Goal: Information Seeking & Learning: Learn about a topic

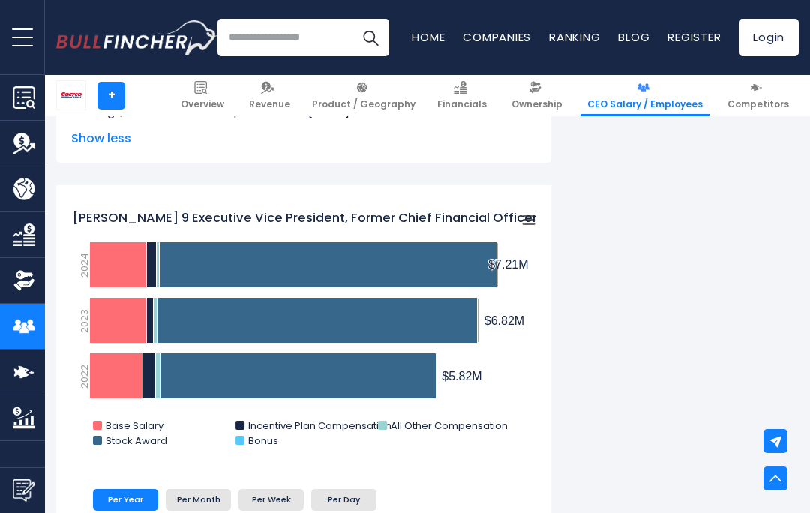
scroll to position [2387, 0]
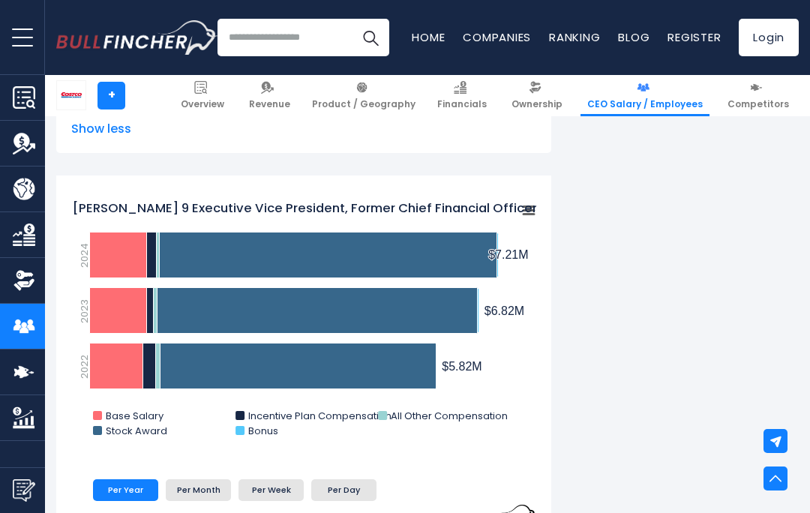
click at [200, 484] on li "Per Month" at bounding box center [198, 489] width 65 height 21
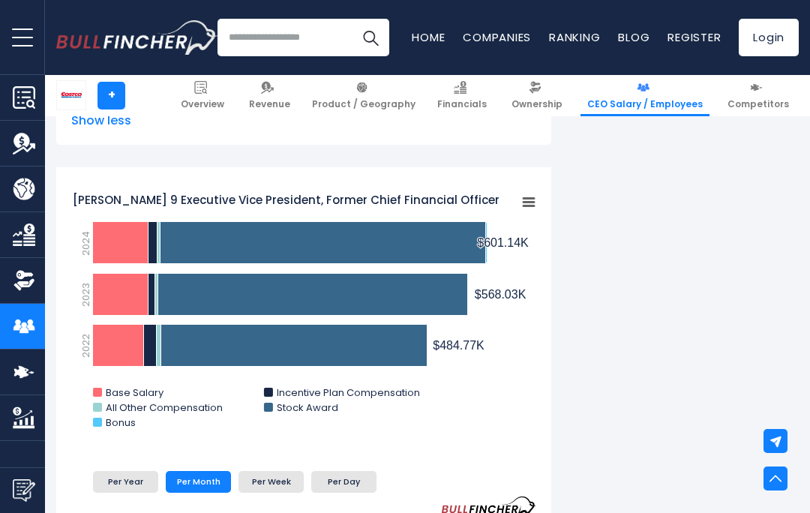
scroll to position [2427, 0]
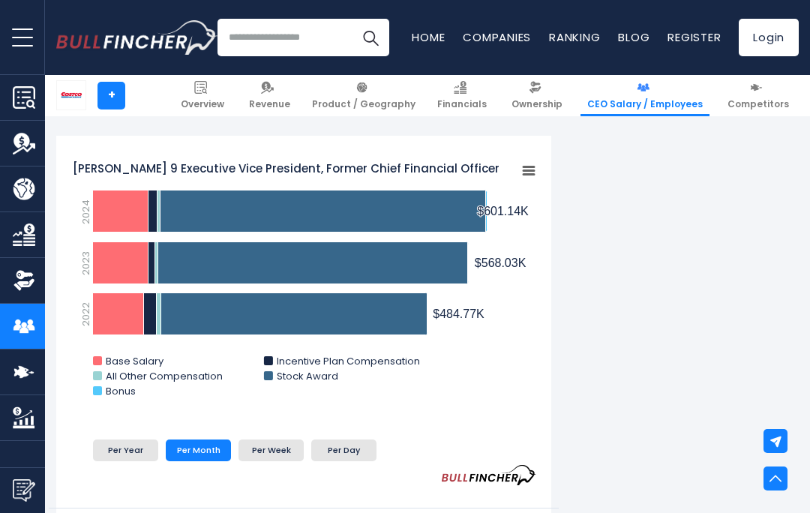
click at [338, 441] on li "Per Day" at bounding box center [343, 450] width 65 height 21
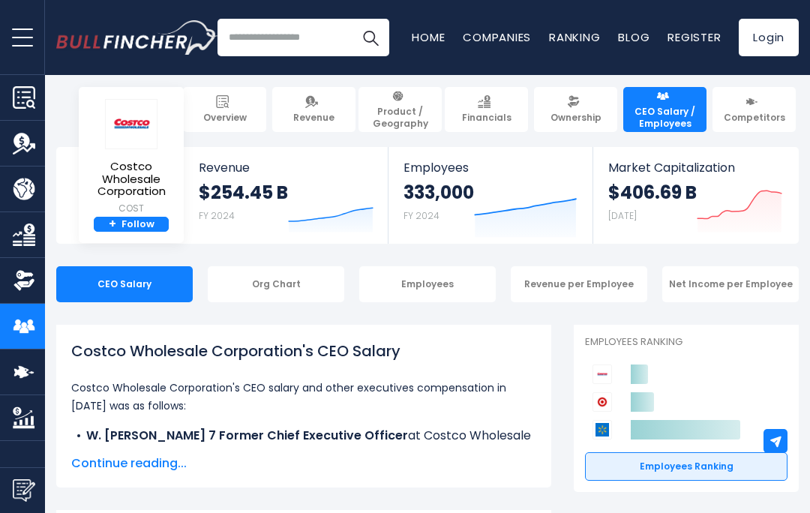
scroll to position [0, 0]
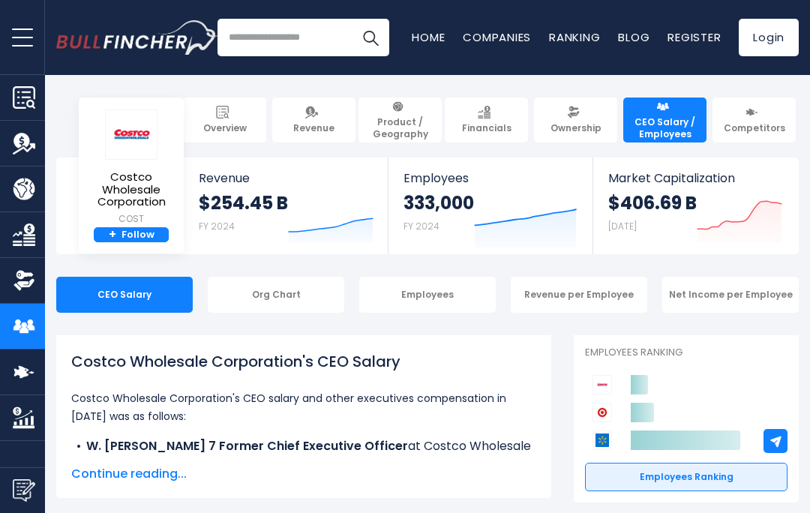
click at [279, 299] on div "Org Chart" at bounding box center [276, 295] width 137 height 36
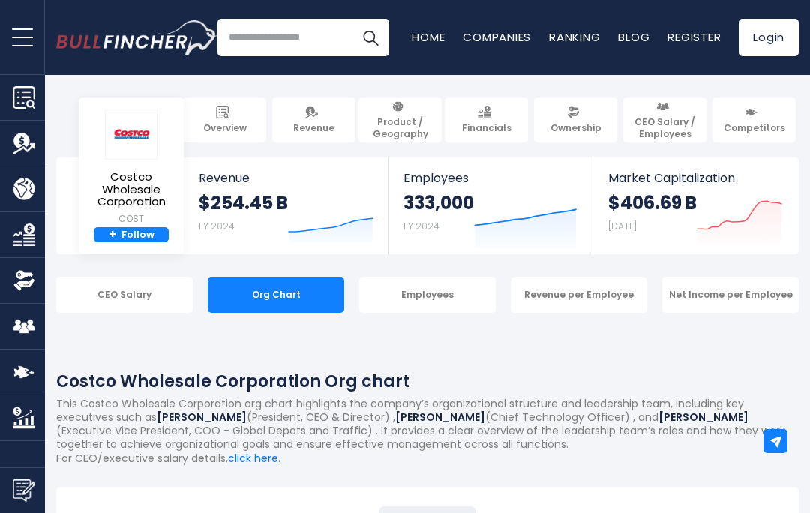
click at [440, 291] on div "Employees" at bounding box center [427, 295] width 137 height 36
click at [575, 290] on div "Revenue per Employee" at bounding box center [579, 295] width 137 height 36
click at [584, 293] on div "Revenue per Employee" at bounding box center [579, 295] width 137 height 36
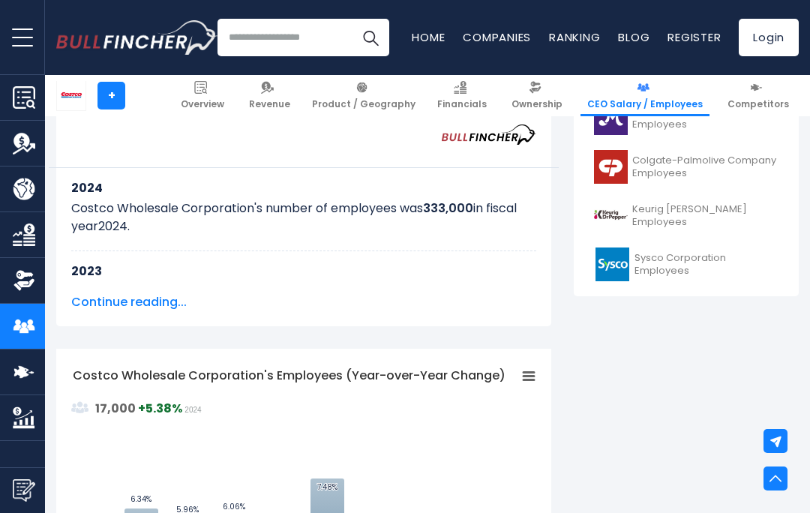
scroll to position [774, 0]
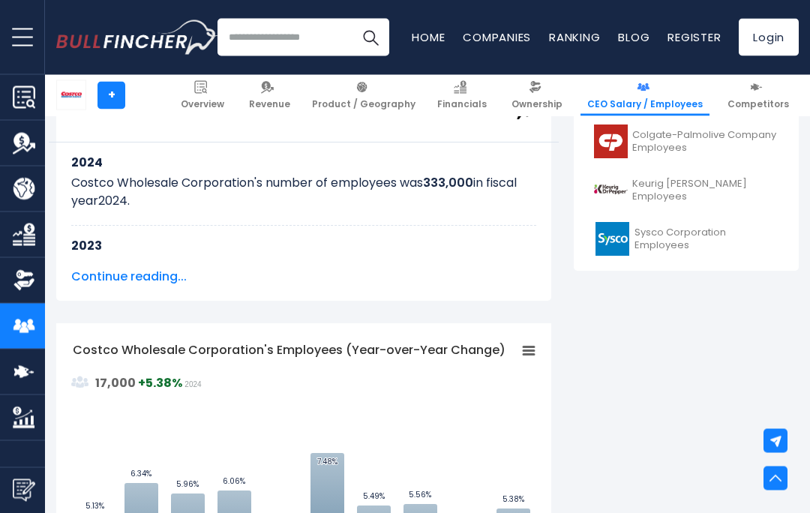
click at [154, 273] on span "Continue reading..." at bounding box center [303, 278] width 465 height 18
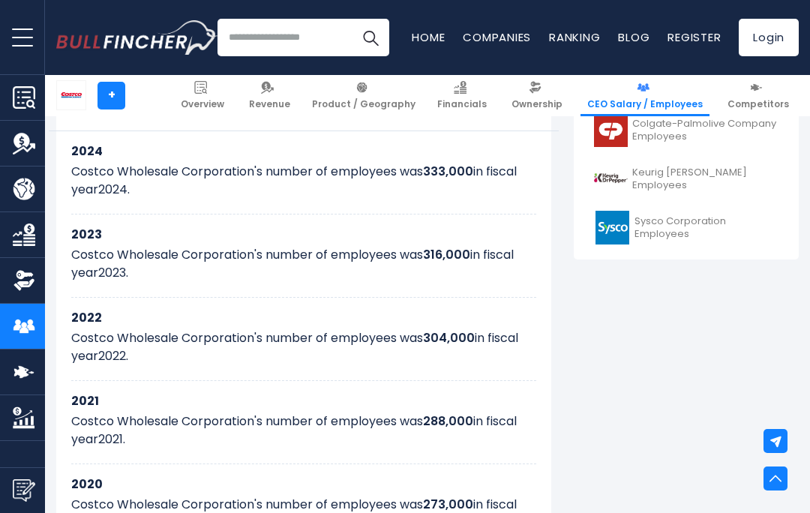
scroll to position [768, 0]
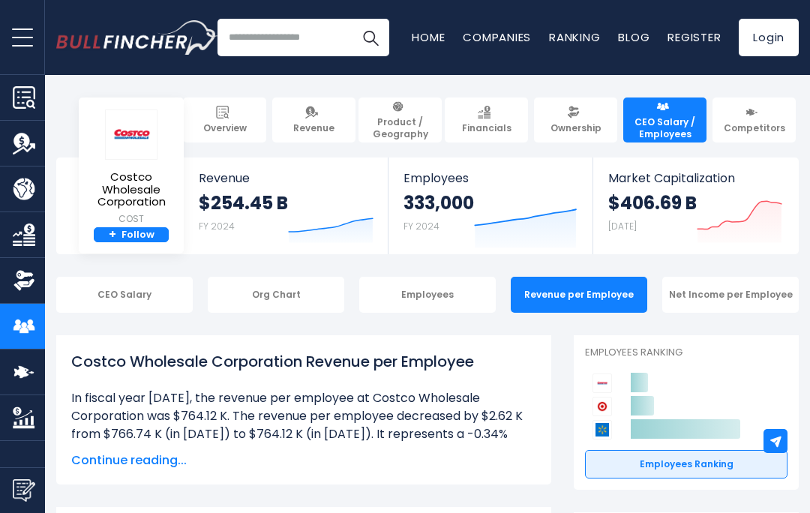
click at [29, 146] on img "Company Revenue" at bounding box center [24, 143] width 23 height 23
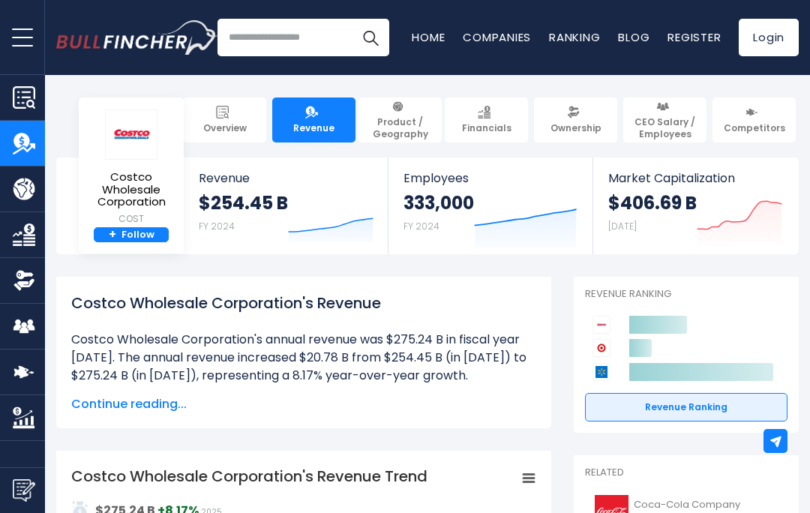
click at [660, 120] on span "CEO Salary / Employees" at bounding box center [665, 127] width 70 height 23
click at [29, 41] on button "open menu" at bounding box center [22, 37] width 45 height 74
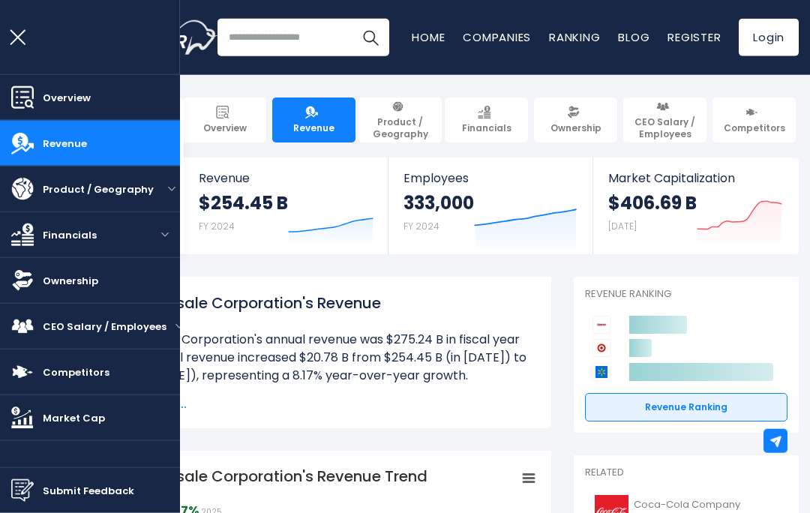
scroll to position [28, 0]
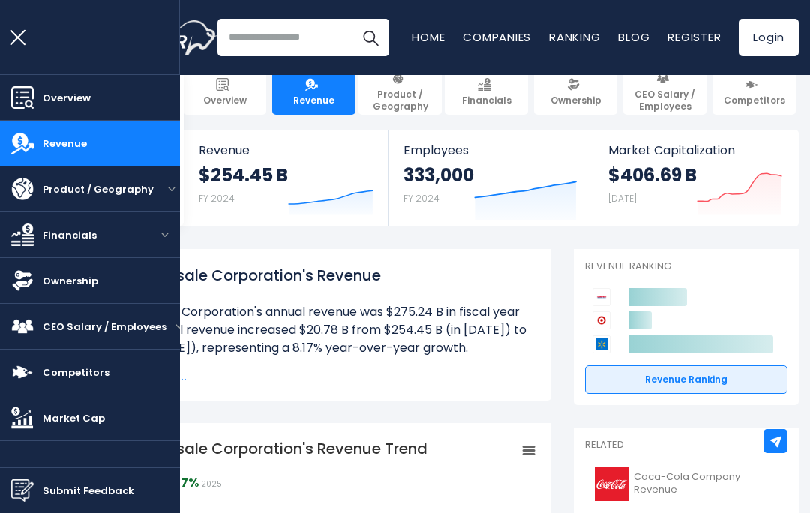
click at [110, 332] on span "CEO Salary / Employees" at bounding box center [105, 327] width 124 height 16
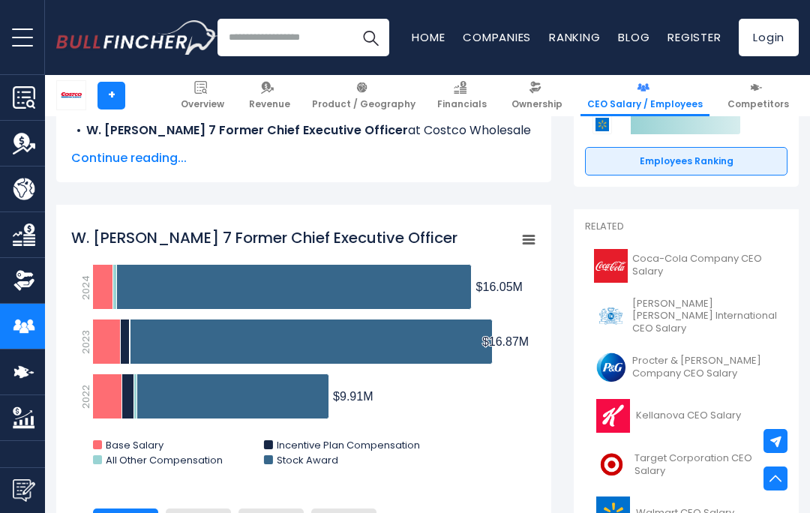
scroll to position [323, 0]
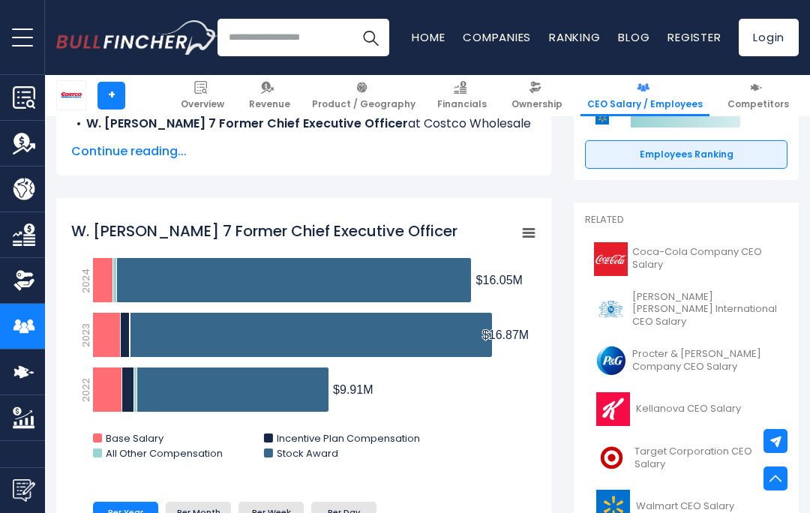
click at [337, 502] on li "Per Day" at bounding box center [343, 512] width 65 height 21
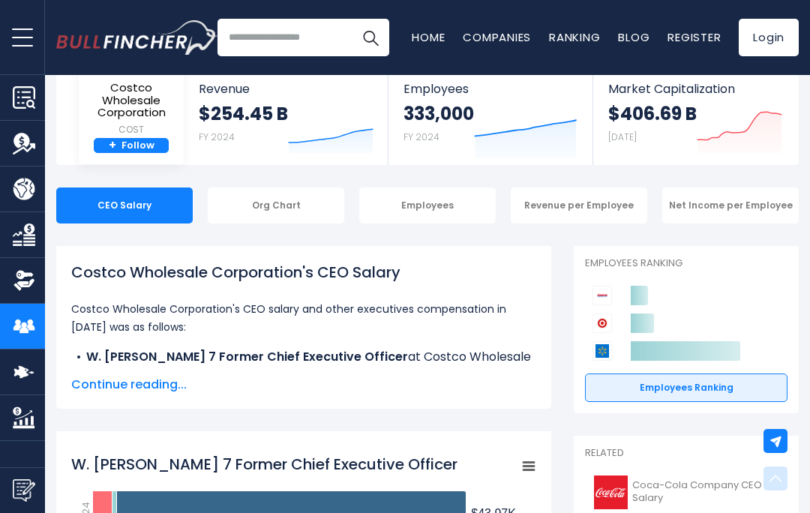
scroll to position [0, 0]
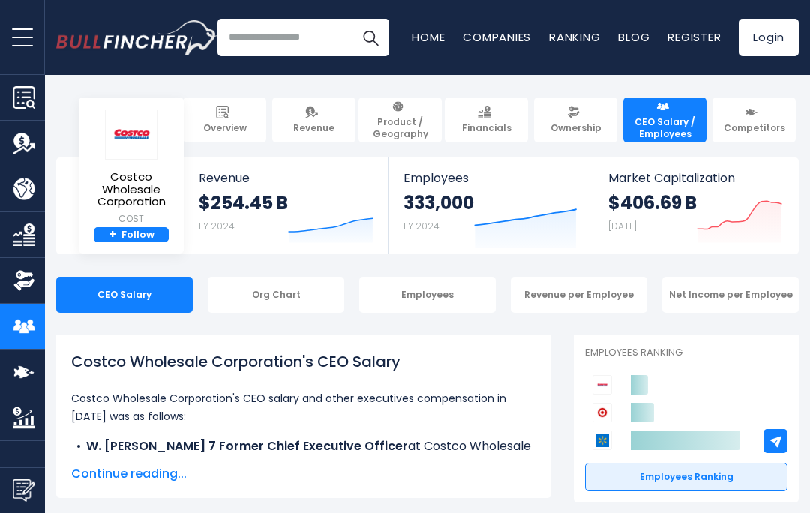
click at [441, 299] on div "Employees" at bounding box center [427, 295] width 137 height 36
click at [432, 294] on div "Employees" at bounding box center [427, 295] width 137 height 36
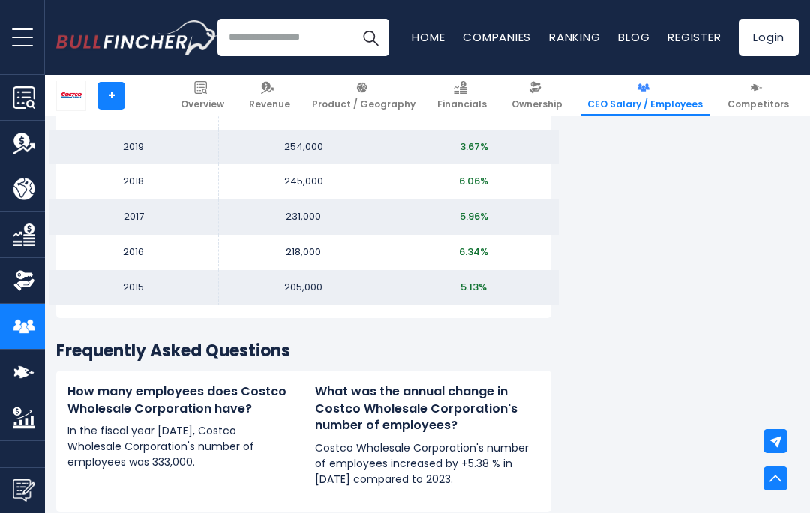
scroll to position [1790, 0]
click at [551, 103] on span "Ownership" at bounding box center [537, 104] width 51 height 12
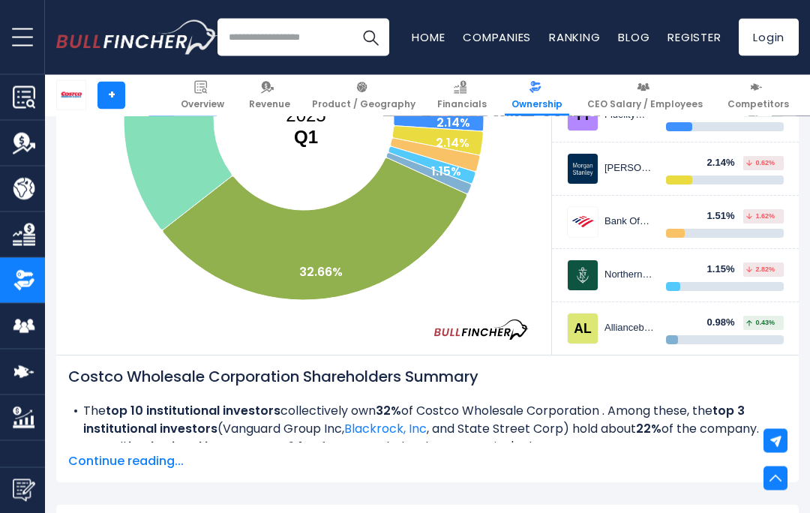
scroll to position [490, 0]
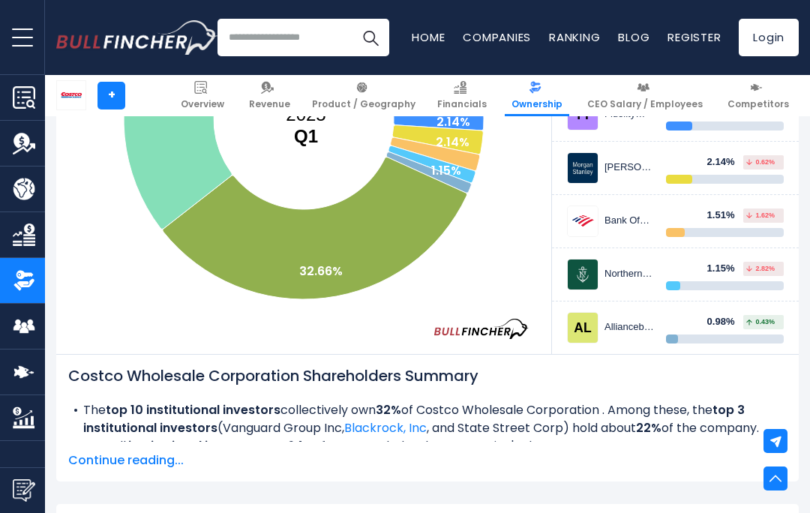
click at [143, 452] on span "Continue reading..." at bounding box center [427, 461] width 719 height 18
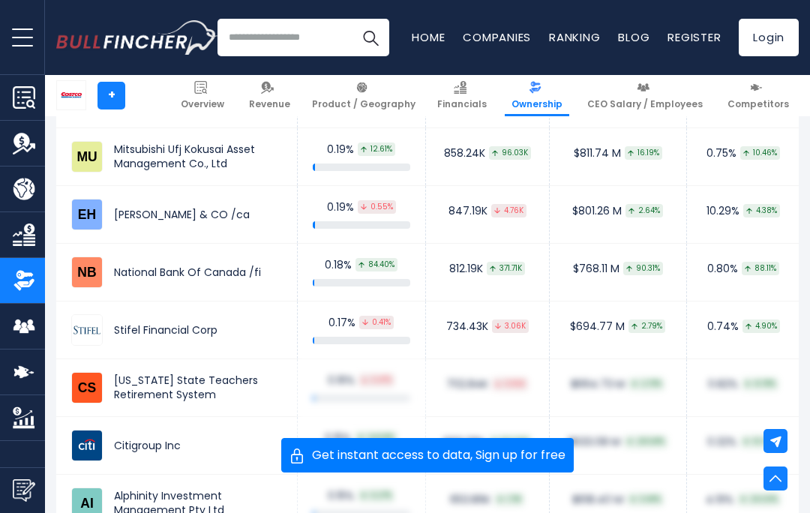
scroll to position [3956, 0]
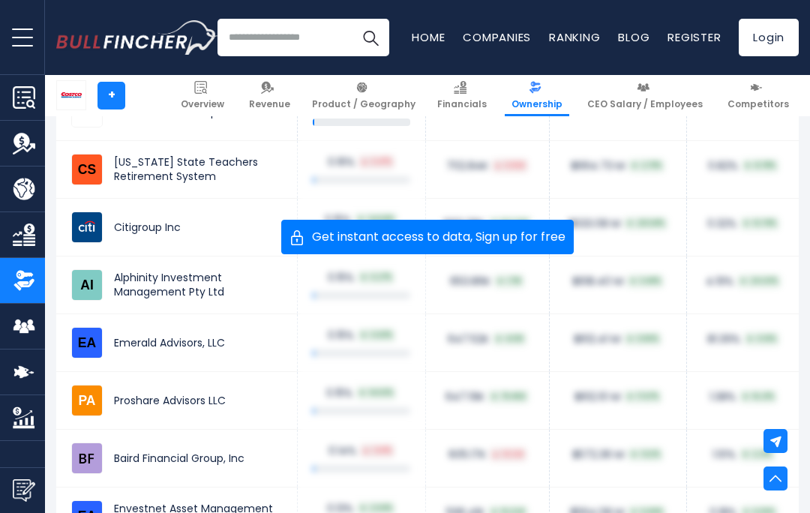
scroll to position [4197, 0]
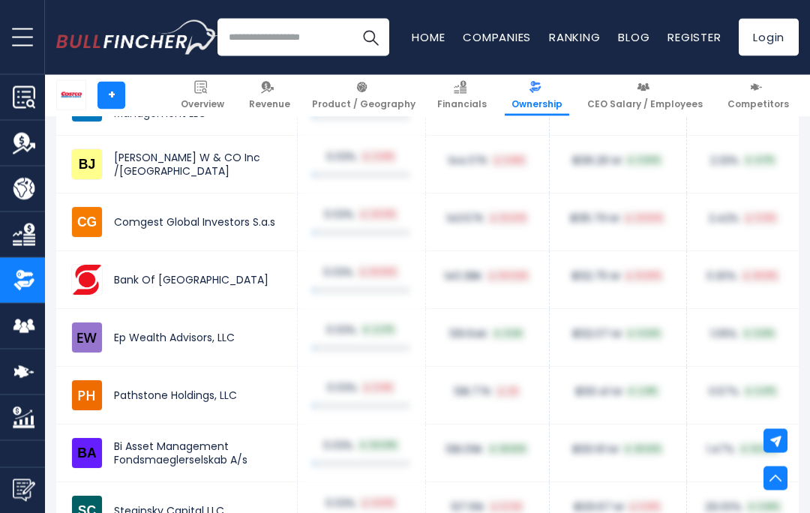
scroll to position [11659, 0]
click at [763, 90] on img at bounding box center [756, 87] width 13 height 13
click at [777, 95] on link "Competitors" at bounding box center [758, 95] width 75 height 41
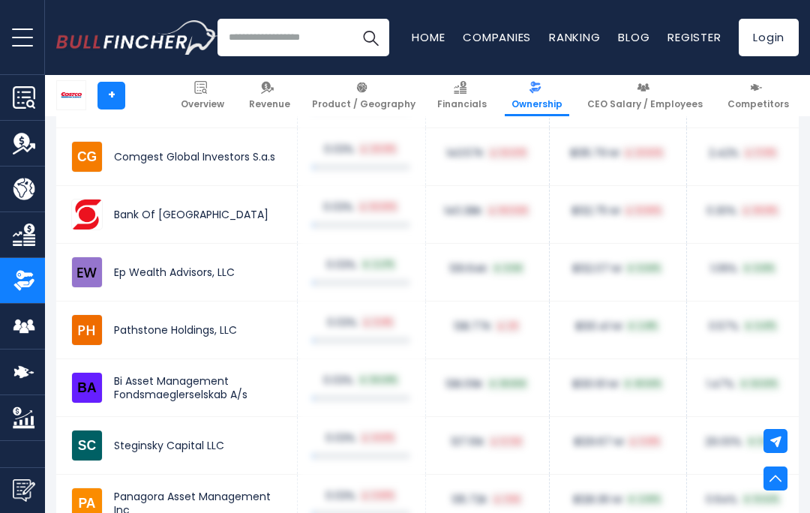
click at [759, 104] on span "Competitors" at bounding box center [759, 104] width 62 height 12
click at [765, 102] on span "Competitors" at bounding box center [759, 104] width 62 height 12
click at [786, 453] on button at bounding box center [776, 441] width 24 height 24
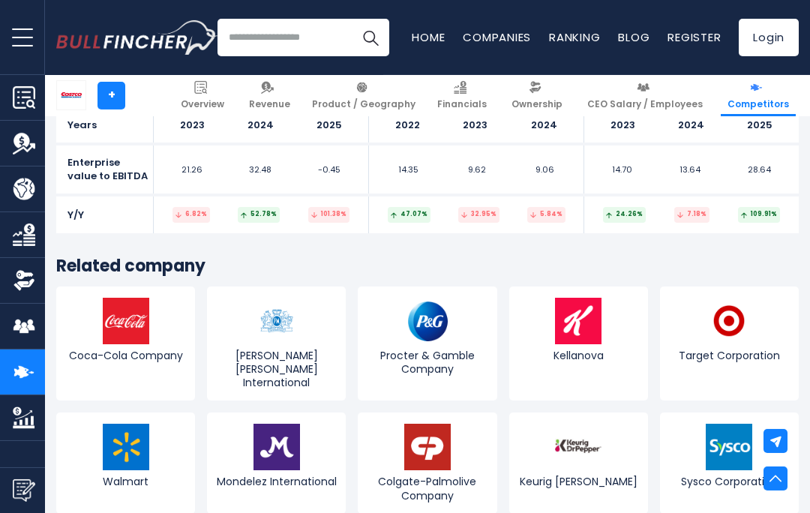
scroll to position [8251, 0]
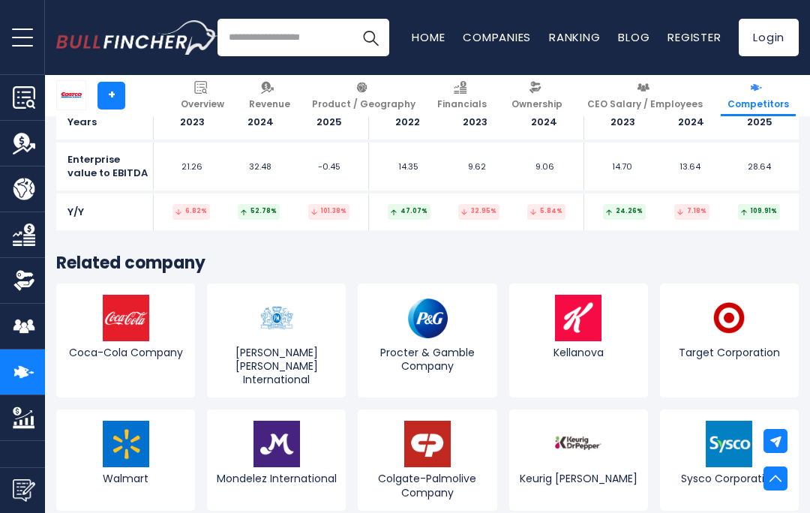
click at [119, 295] on img at bounding box center [126, 318] width 47 height 47
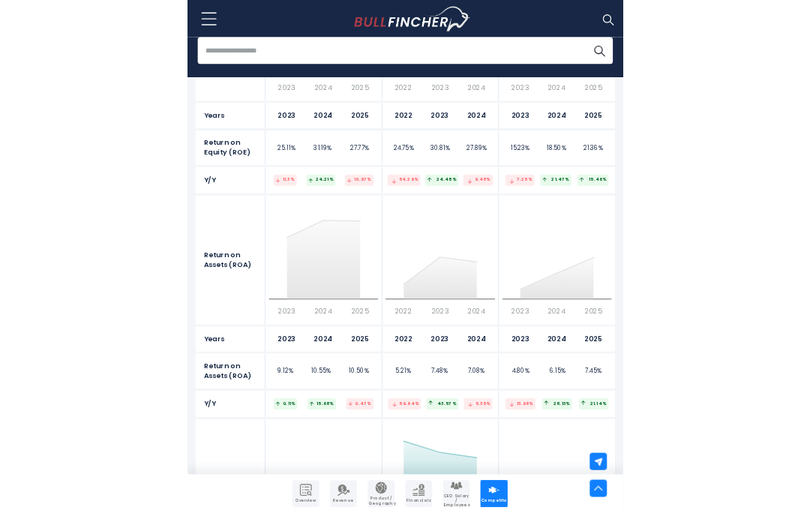
scroll to position [6703, 0]
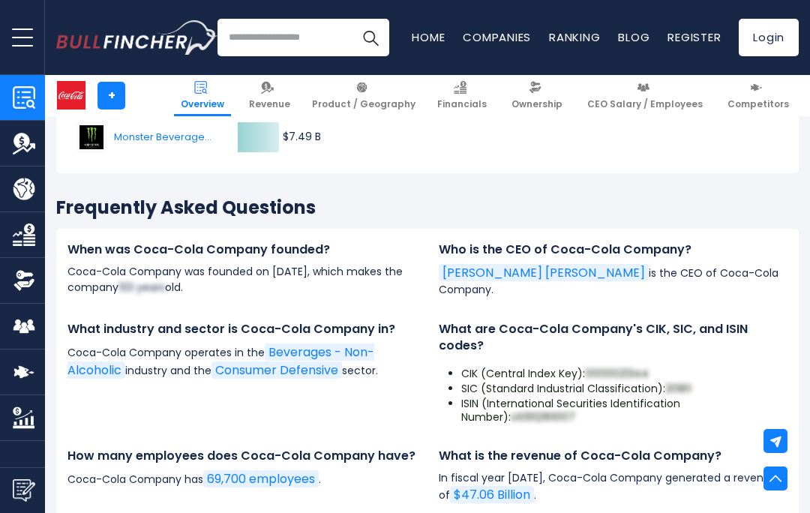
scroll to position [4804, 0]
